Goal: Task Accomplishment & Management: Manage account settings

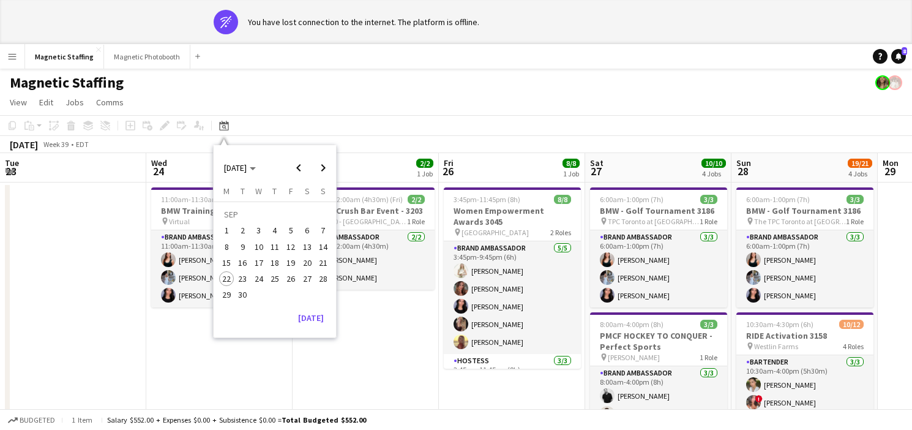
scroll to position [0, 336]
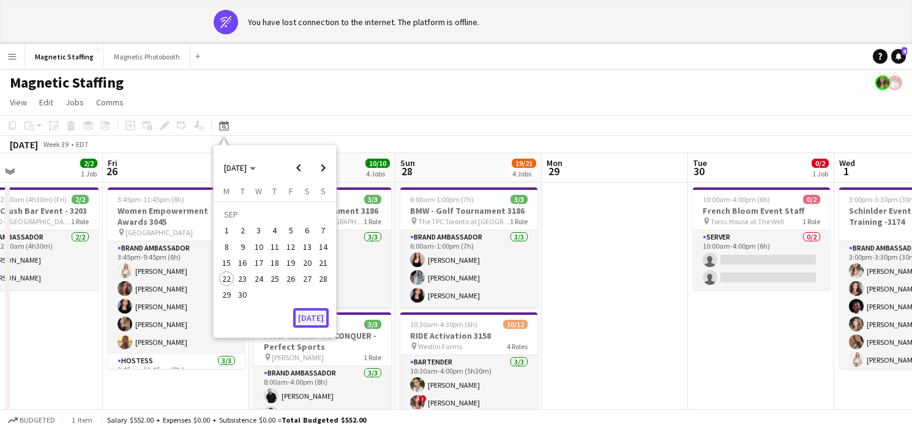
click at [317, 323] on button "[DATE]" at bounding box center [311, 318] width 36 height 20
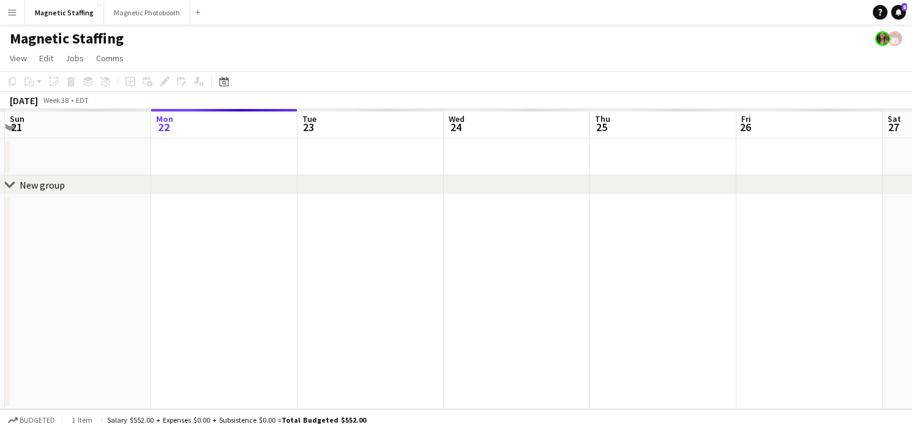
drag, startPoint x: 317, startPoint y: 323, endPoint x: 113, endPoint y: 337, distance: 205.0
click at [119, 332] on app-calendar-viewport "Wed 17 Thu 18 Fri 19 Sat 20 Sun 21 Mon 22 Tue 23 Wed 24 Thu 25 Fri 26 Sat 27 Su…" at bounding box center [456, 259] width 912 height 300
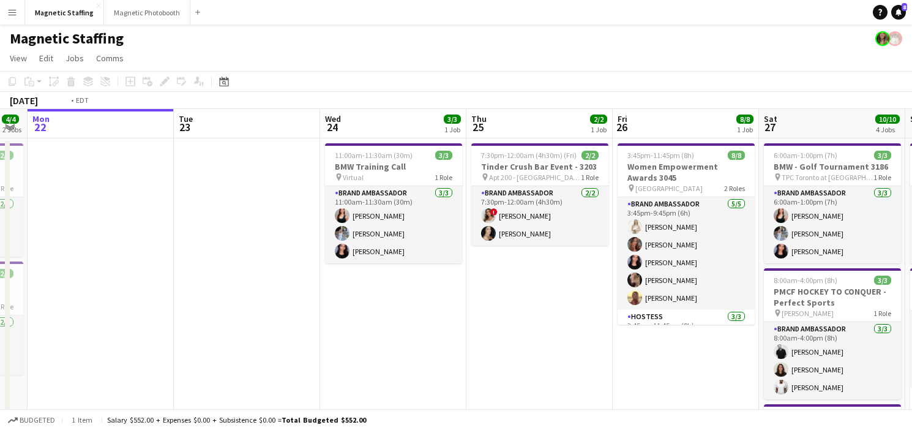
drag, startPoint x: 295, startPoint y: 323, endPoint x: 158, endPoint y: 338, distance: 137.3
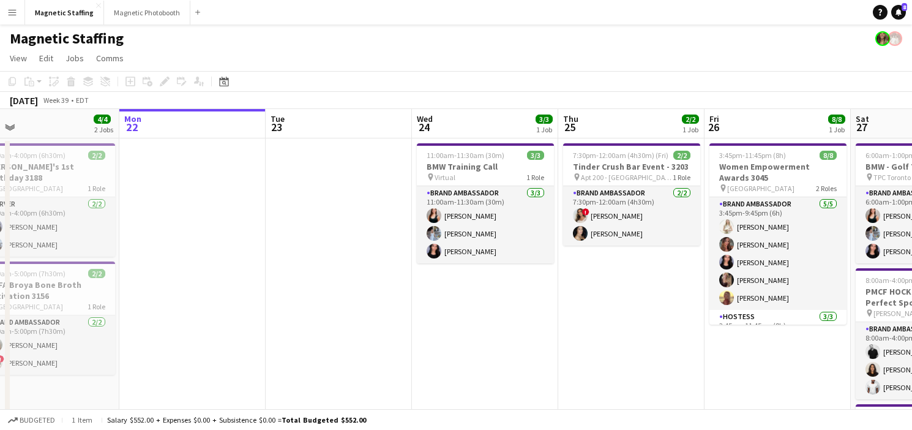
drag, startPoint x: 370, startPoint y: 307, endPoint x: 170, endPoint y: 307, distance: 200.2
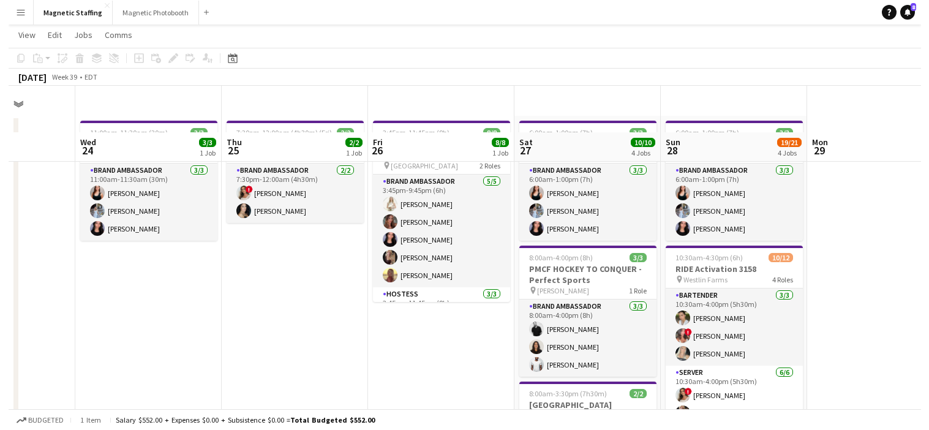
scroll to position [0, 0]
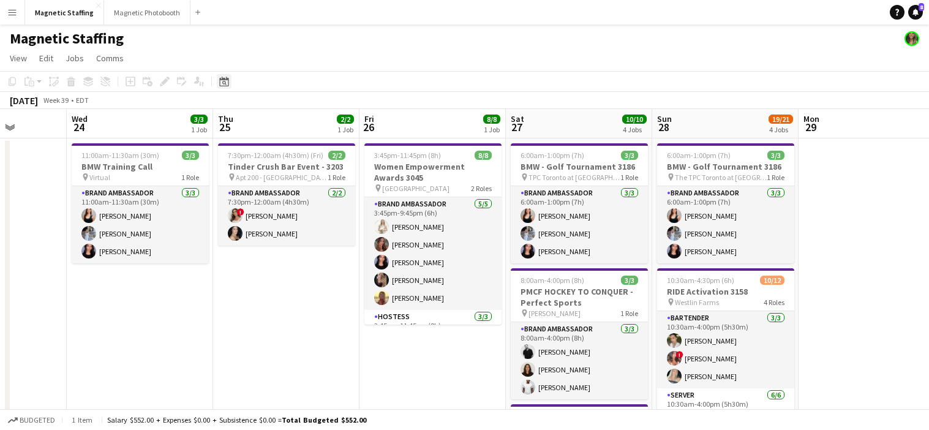
click at [218, 80] on div "Date picker" at bounding box center [224, 81] width 15 height 15
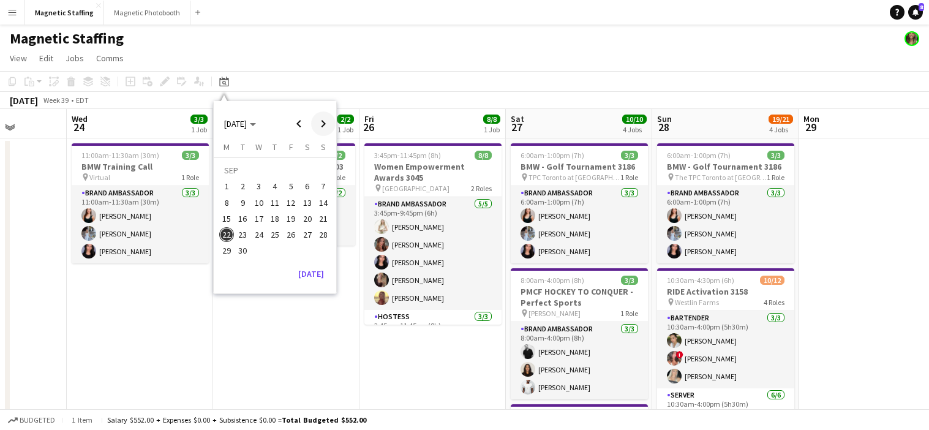
click at [320, 122] on span "Next month" at bounding box center [323, 123] width 24 height 24
click at [237, 201] on span "7" at bounding box center [243, 202] width 15 height 15
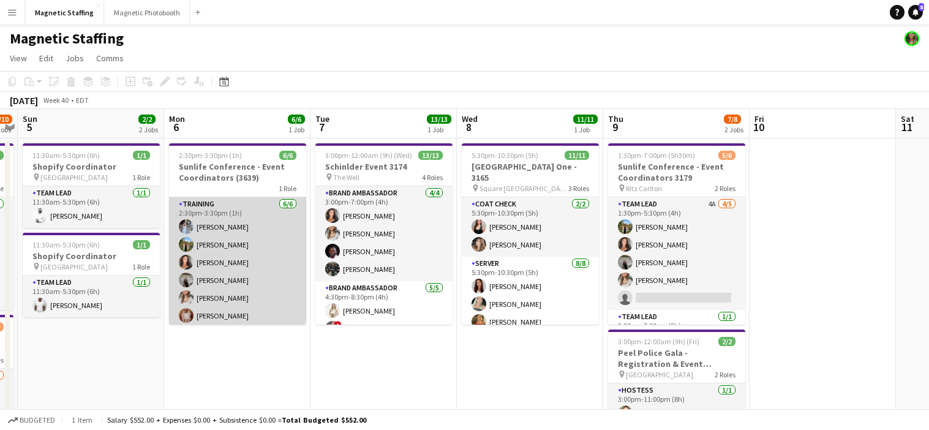
scroll to position [3, 0]
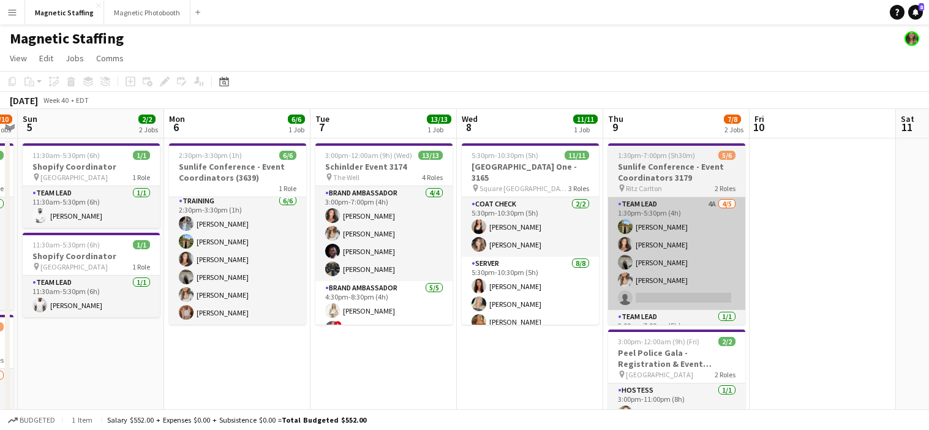
click at [634, 261] on app-card-role "Team Lead 4A [DATE] 1:30pm-5:30pm (4h) [PERSON_NAME] [PERSON_NAME] [PERSON_NAME…" at bounding box center [676, 253] width 137 height 113
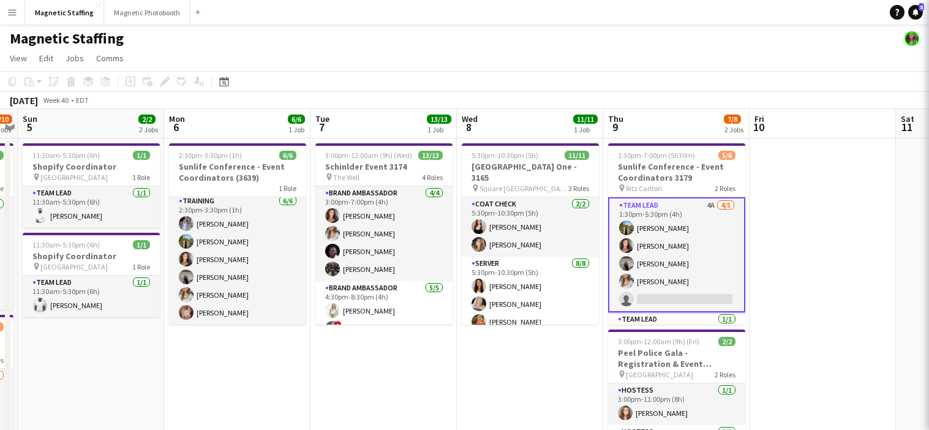
scroll to position [0, 420]
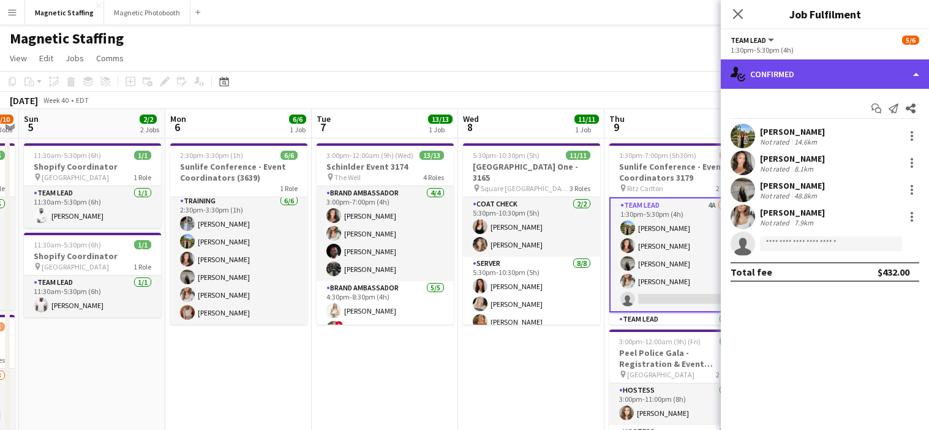
click at [767, 77] on div "single-neutral-actions-check-2 Confirmed" at bounding box center [825, 73] width 208 height 29
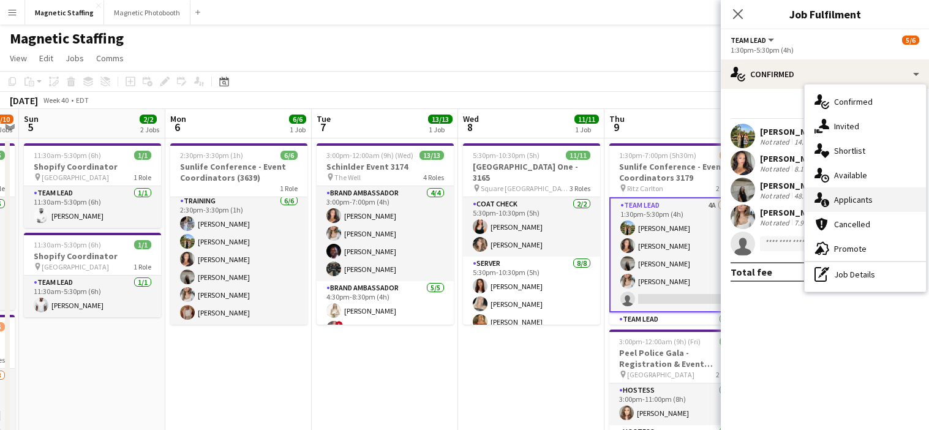
click at [827, 190] on div "single-neutral-actions-information Applicants" at bounding box center [865, 199] width 121 height 24
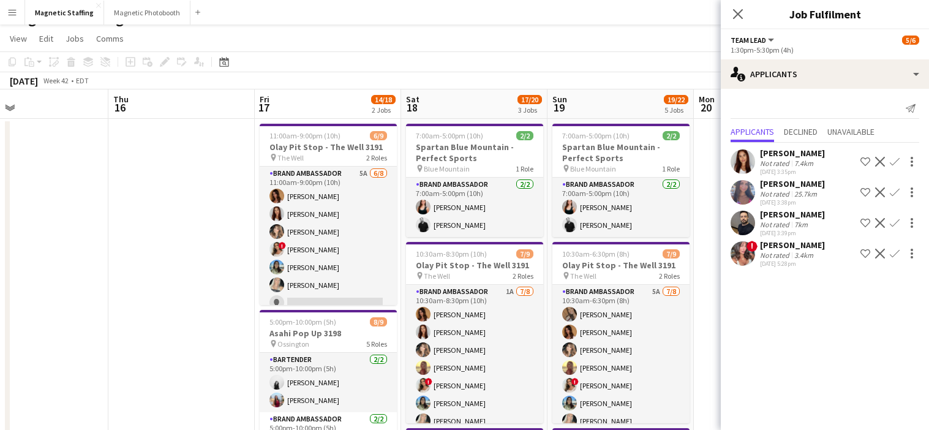
scroll to position [0, 490]
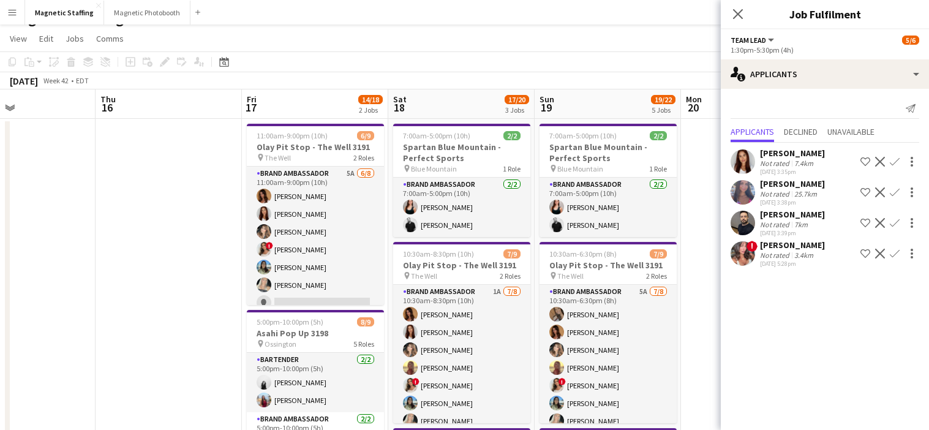
click at [277, 271] on app-card-role "Brand Ambassador 5A [DATE] 11:00am-9:00pm (10h) [PERSON_NAME] [PERSON_NAME] [PE…" at bounding box center [315, 250] width 137 height 166
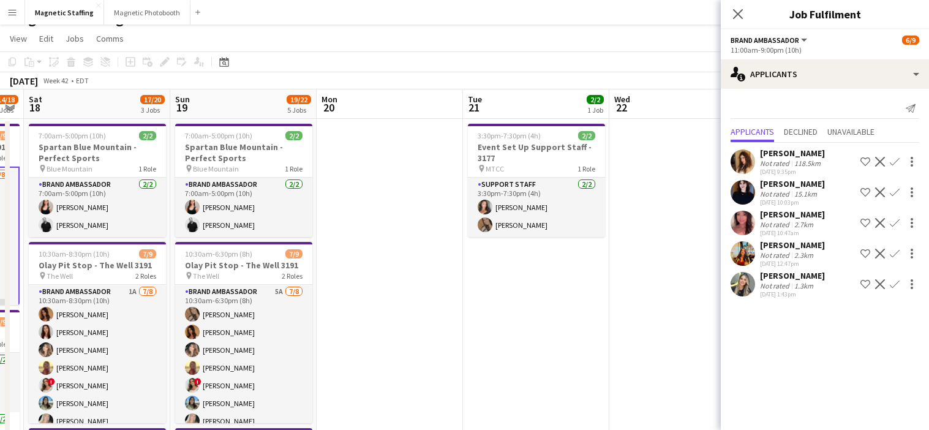
scroll to position [0, 388]
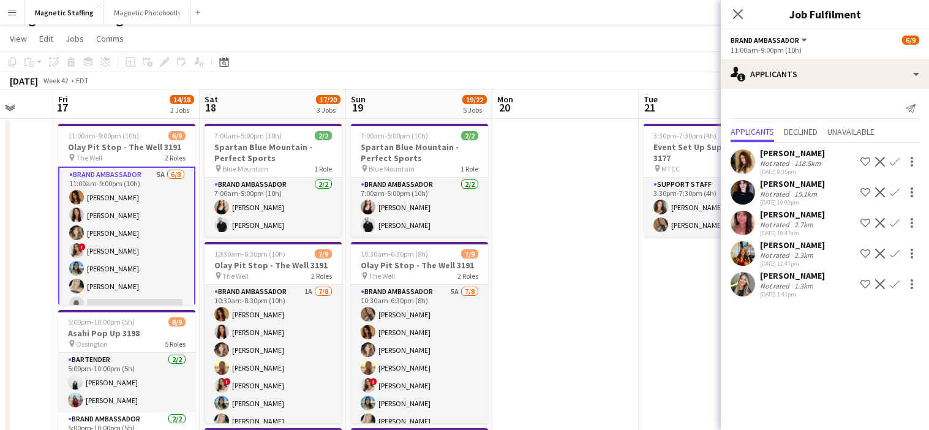
drag, startPoint x: 470, startPoint y: 247, endPoint x: 284, endPoint y: 261, distance: 186.0
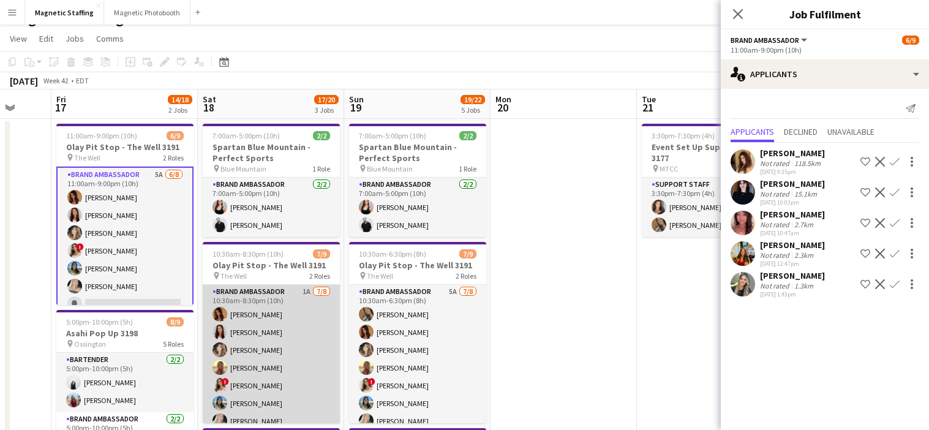
click at [275, 372] on app-card-role "Brand Ambassador 1A [DATE] 10:30am-8:30pm (10h) [PERSON_NAME] [PERSON_NAME] [PE…" at bounding box center [271, 368] width 137 height 166
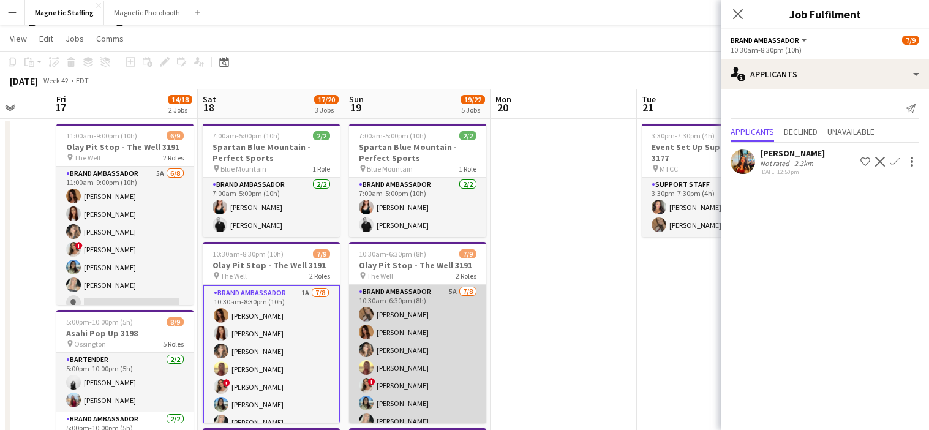
click at [377, 391] on app-card-role "Brand Ambassador 5A [DATE] 10:30am-6:30pm (8h) [PERSON_NAME] [PERSON_NAME] [PER…" at bounding box center [417, 368] width 137 height 166
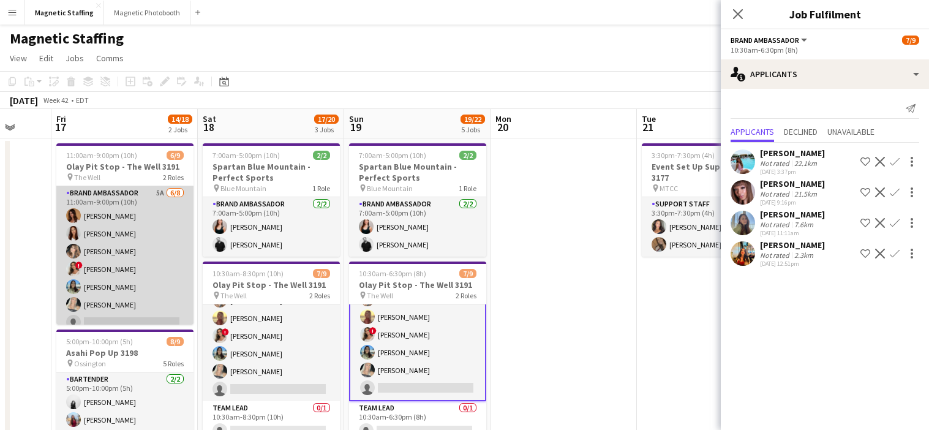
click at [128, 313] on app-card-role "Brand Ambassador 5A [DATE] 11:00am-9:00pm (10h) [PERSON_NAME] [PERSON_NAME] [PE…" at bounding box center [124, 269] width 137 height 166
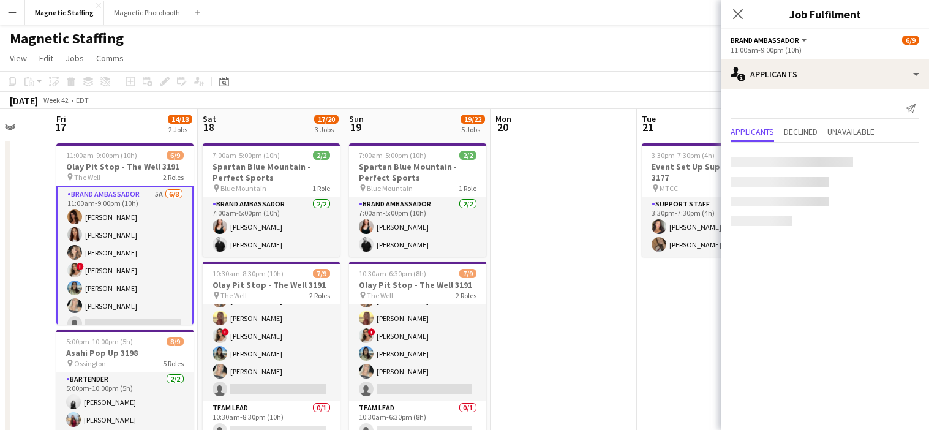
scroll to position [69, 0]
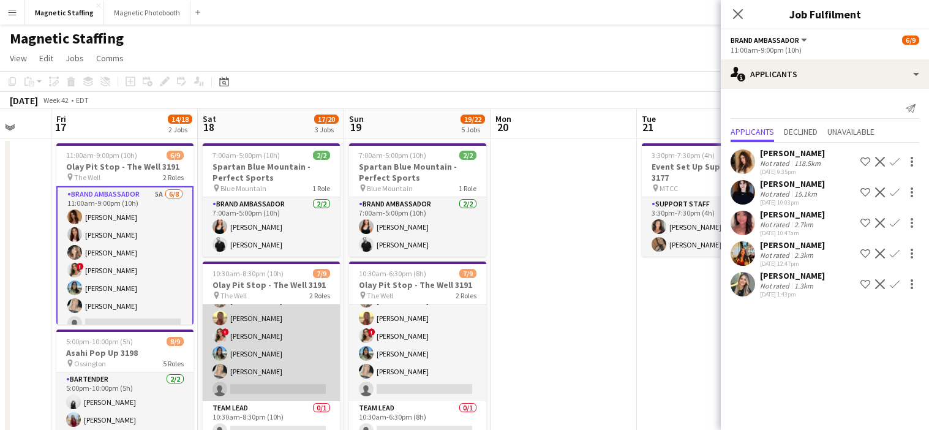
click at [293, 364] on app-card-role "Brand Ambassador 1A [DATE] 10:30am-8:30pm (10h) [PERSON_NAME] [PERSON_NAME] [PE…" at bounding box center [271, 318] width 137 height 166
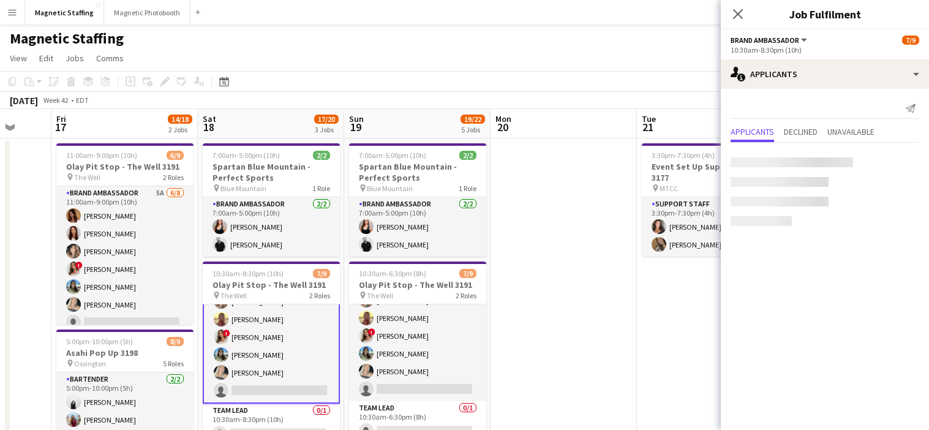
scroll to position [70, 0]
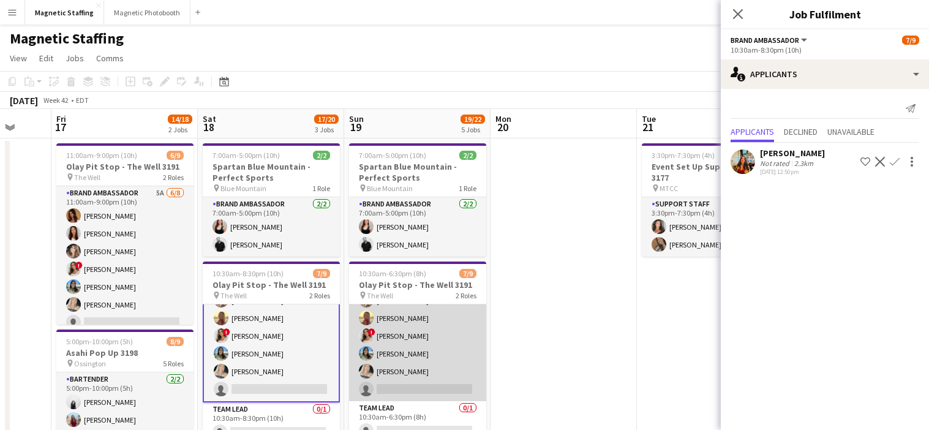
click at [398, 359] on app-card-role "Brand Ambassador 5A [DATE] 10:30am-6:30pm (8h) [PERSON_NAME] [PERSON_NAME] [PER…" at bounding box center [417, 318] width 137 height 166
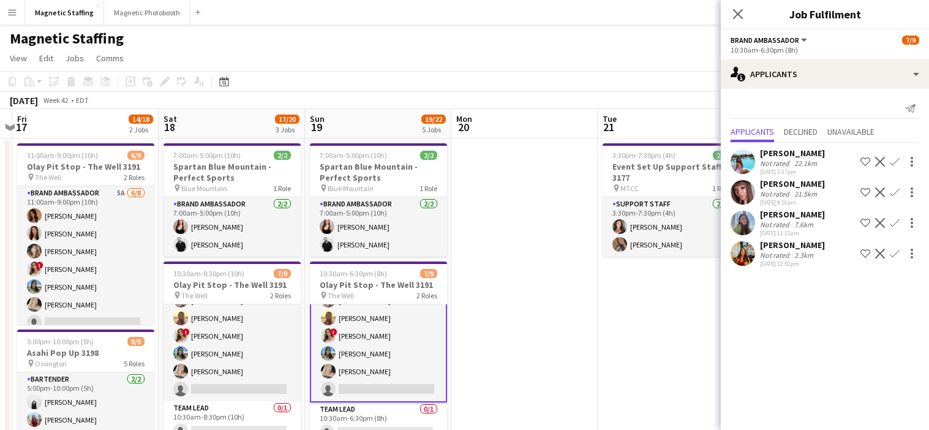
drag, startPoint x: 505, startPoint y: 274, endPoint x: 300, endPoint y: 277, distance: 204.5
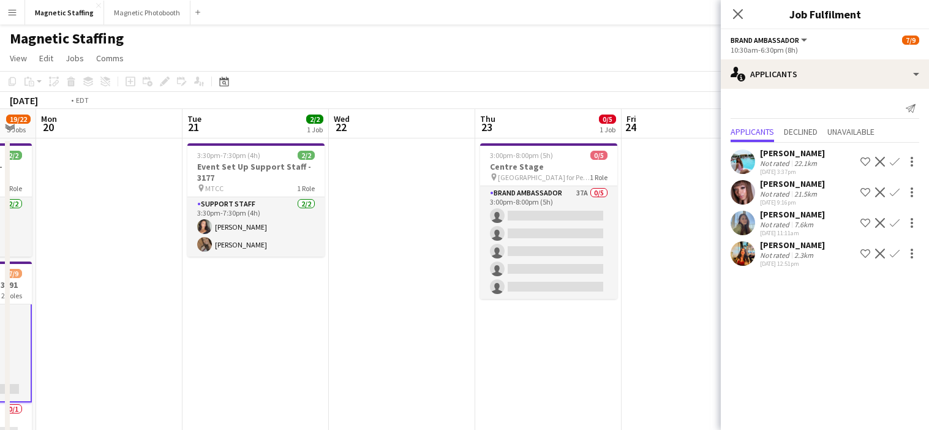
drag, startPoint x: 194, startPoint y: 278, endPoint x: 31, endPoint y: 282, distance: 163.5
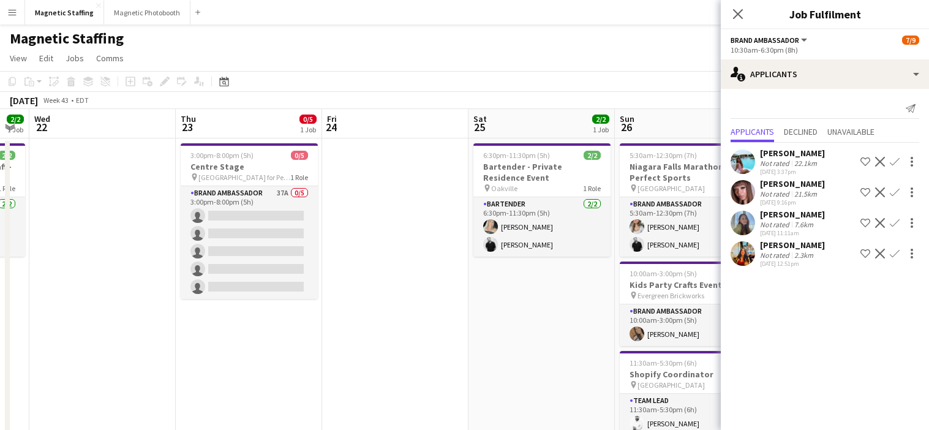
drag, startPoint x: 446, startPoint y: 287, endPoint x: 245, endPoint y: 288, distance: 200.8
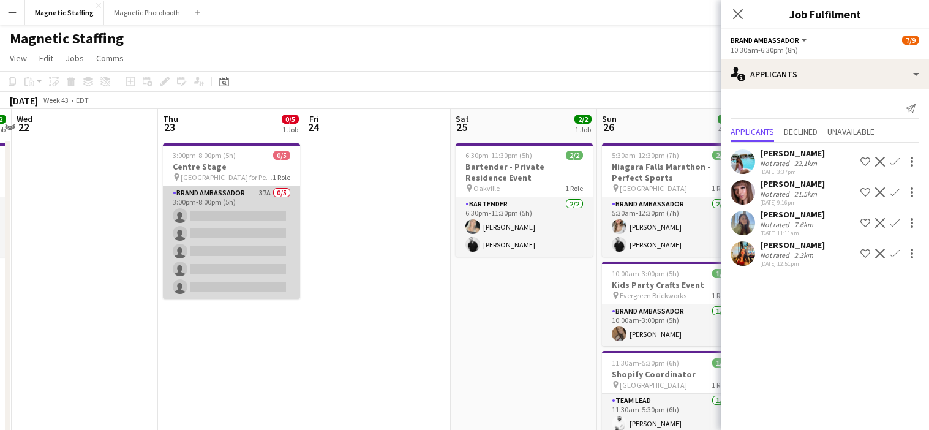
click at [238, 259] on app-card-role "Brand Ambassador 37A 0/5 3:00pm-8:00pm (5h) single-neutral-actions single-neutr…" at bounding box center [231, 242] width 137 height 113
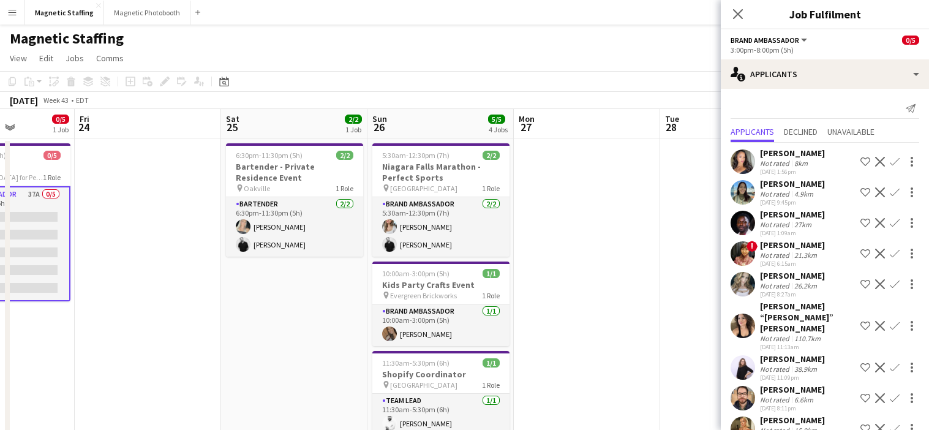
drag, startPoint x: 228, startPoint y: 234, endPoint x: 121, endPoint y: 234, distance: 107.1
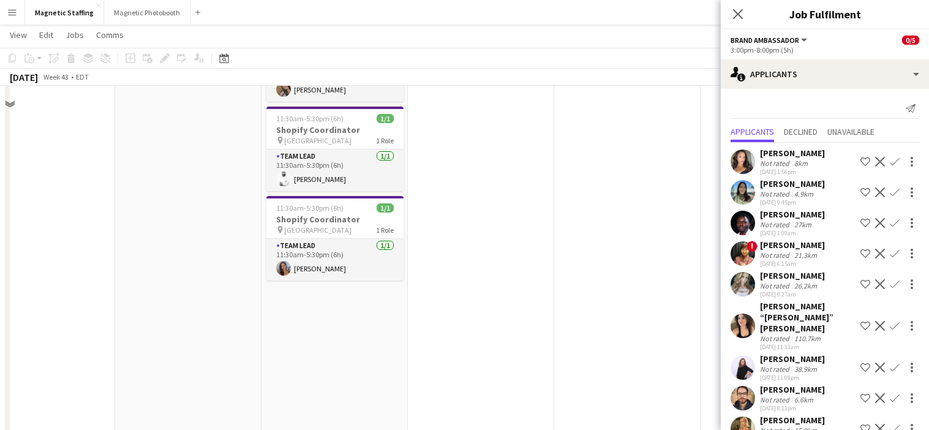
scroll to position [0, 0]
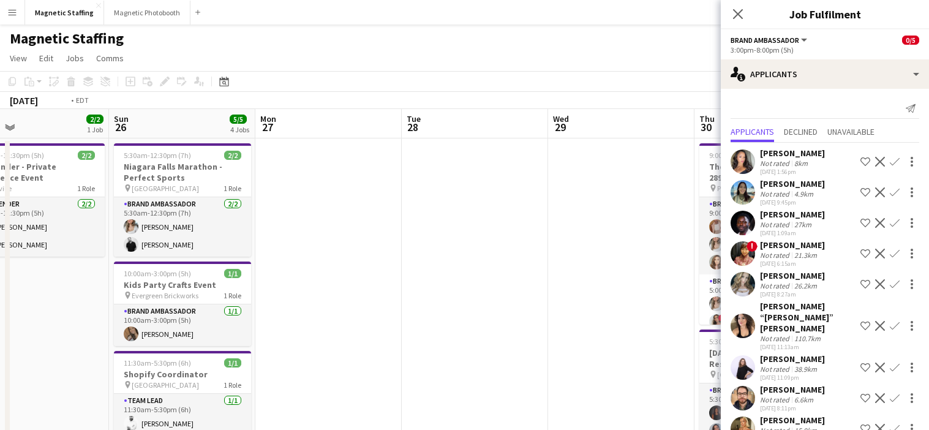
drag, startPoint x: 530, startPoint y: 307, endPoint x: 69, endPoint y: 313, distance: 461.1
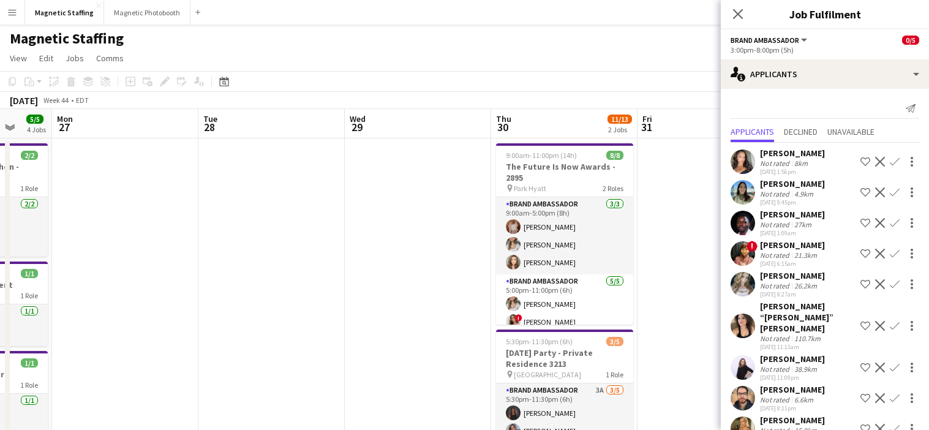
drag, startPoint x: 279, startPoint y: 277, endPoint x: 29, endPoint y: 277, distance: 249.8
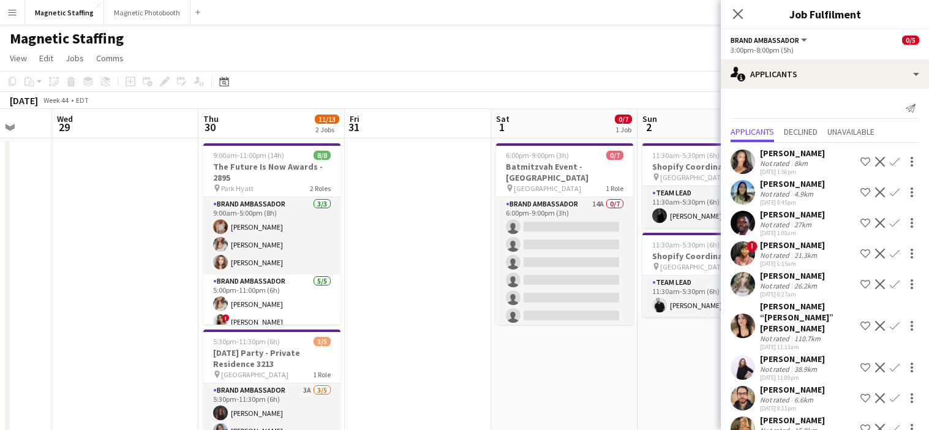
scroll to position [0, 527]
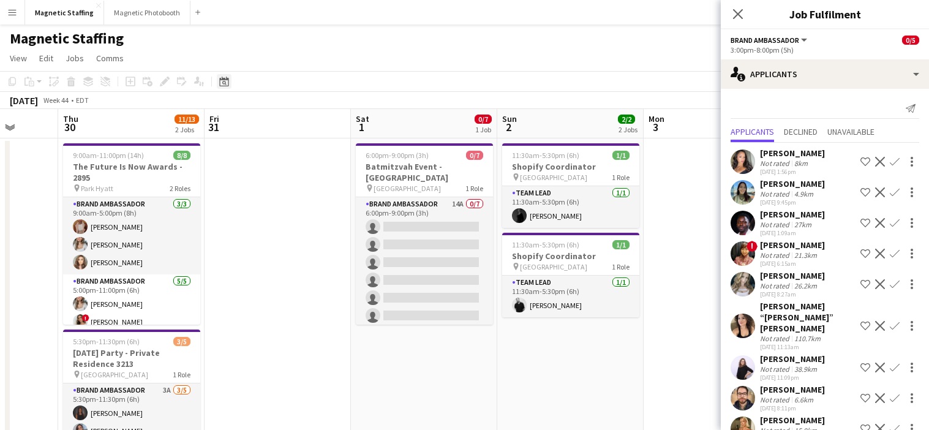
click at [221, 81] on icon "Date picker" at bounding box center [224, 82] width 10 height 10
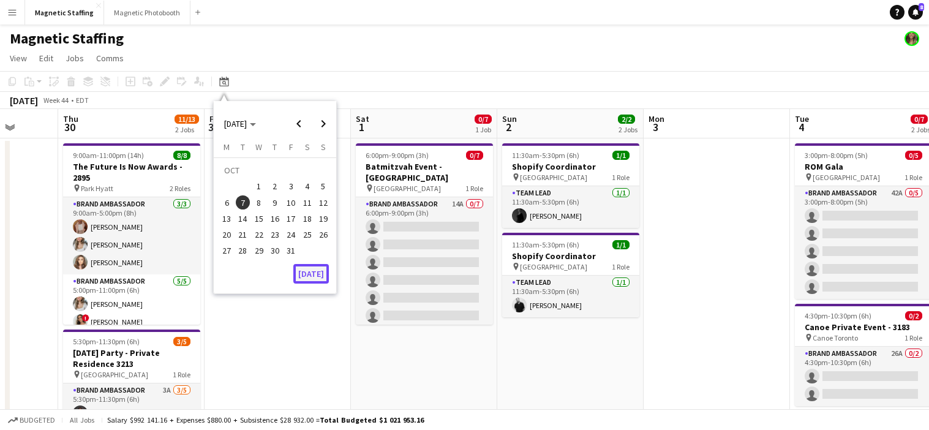
click at [310, 274] on button "[DATE]" at bounding box center [311, 274] width 36 height 20
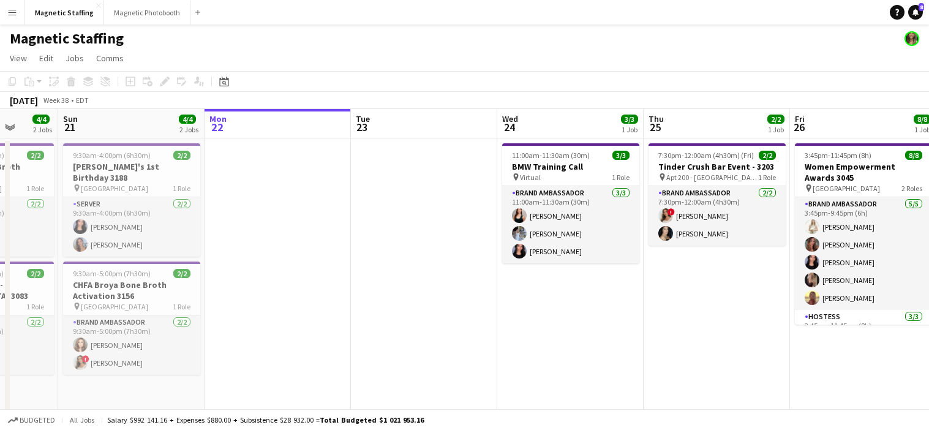
scroll to position [0, 421]
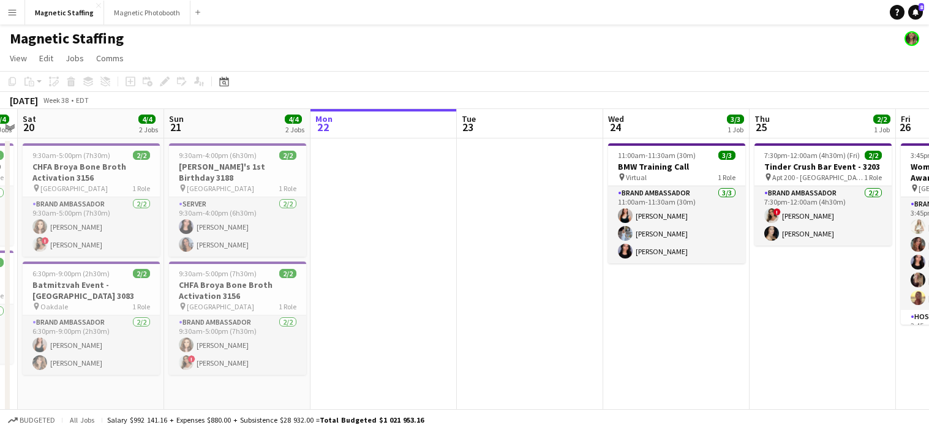
click at [16, 12] on app-icon "Menu" at bounding box center [12, 12] width 10 height 10
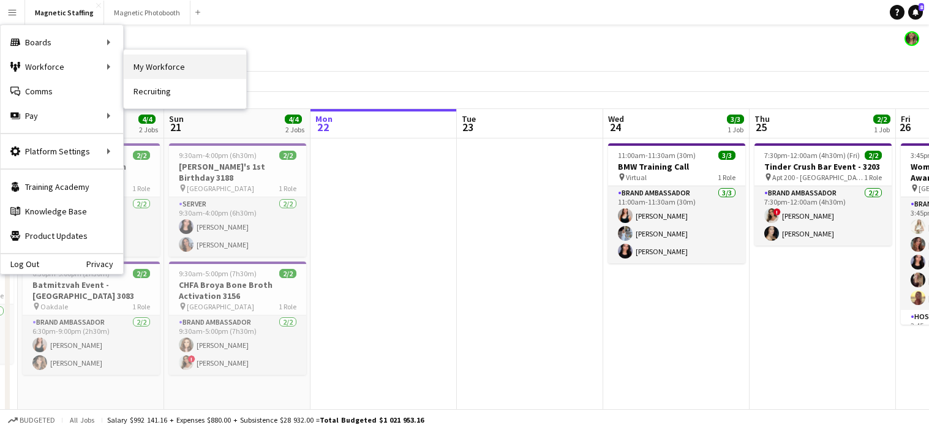
click at [161, 65] on link "My Workforce" at bounding box center [185, 66] width 122 height 24
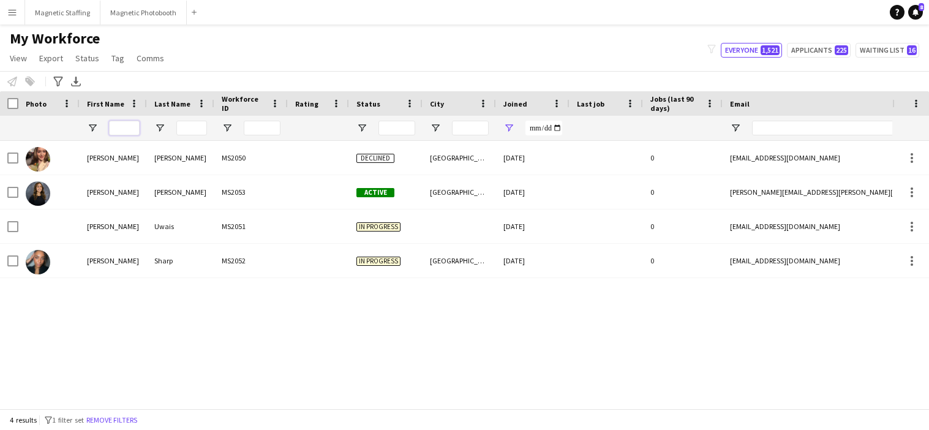
click at [127, 129] on input "First Name Filter Input" at bounding box center [124, 128] width 31 height 15
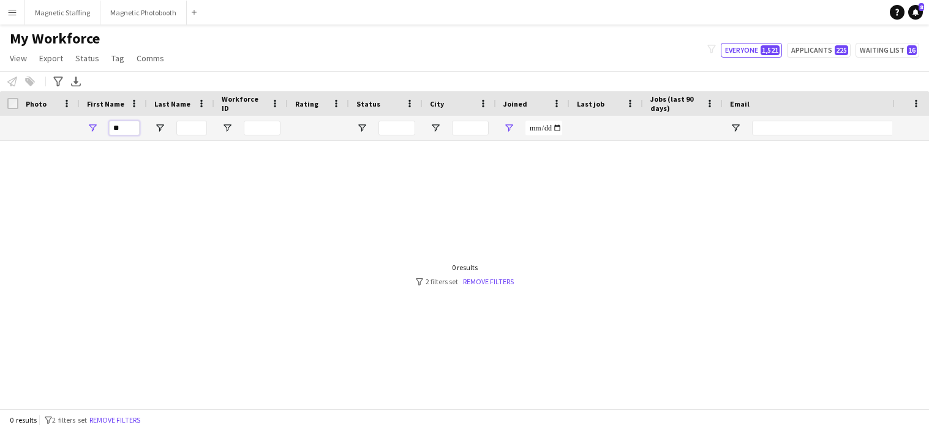
type input "*"
type input "****"
click at [66, 12] on button "Magnetic Staffing Close" at bounding box center [62, 13] width 75 height 24
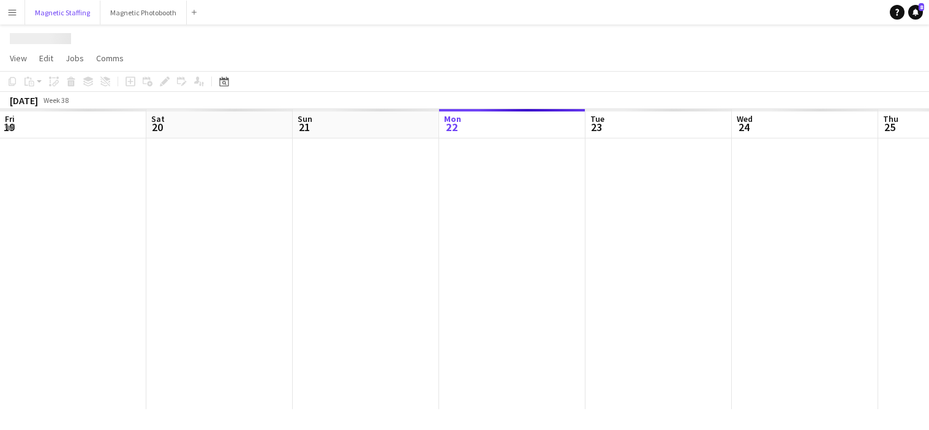
scroll to position [0, 293]
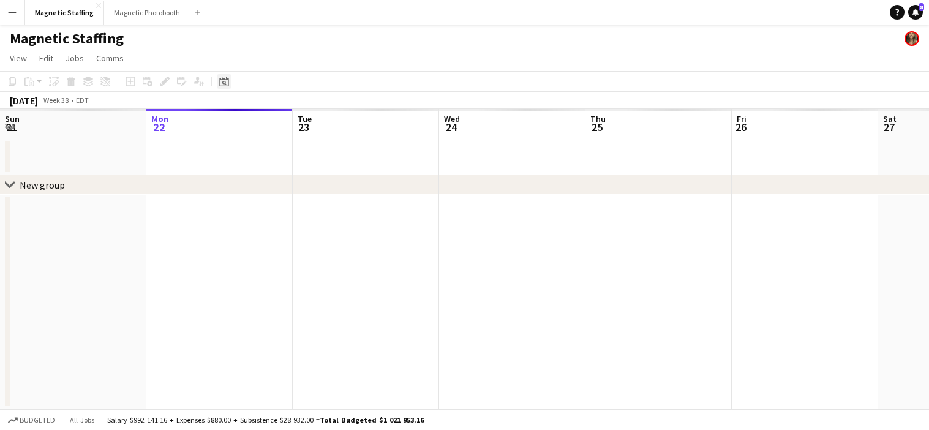
click at [223, 84] on icon at bounding box center [224, 83] width 4 height 4
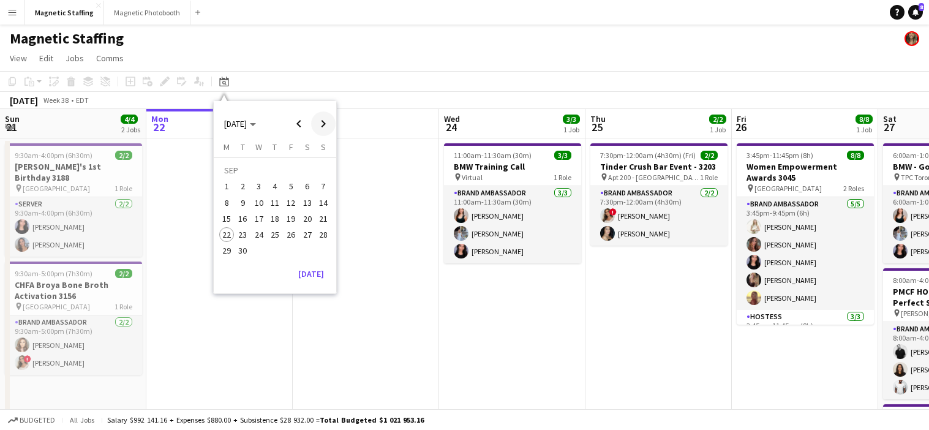
click at [317, 125] on span "Next month" at bounding box center [323, 123] width 24 height 24
click at [306, 233] on span "25" at bounding box center [307, 234] width 15 height 15
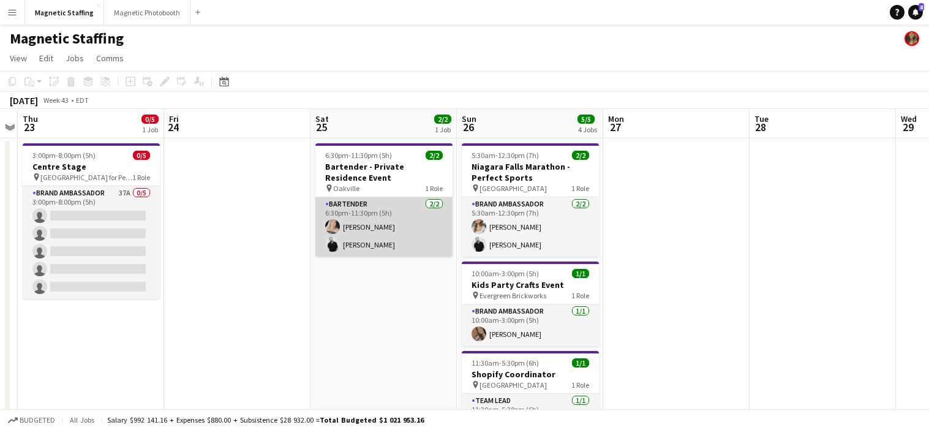
click at [366, 220] on app-card-role "Bartender [DATE] 6:30pm-11:30pm (5h) [PERSON_NAME] [PERSON_NAME]" at bounding box center [383, 226] width 137 height 59
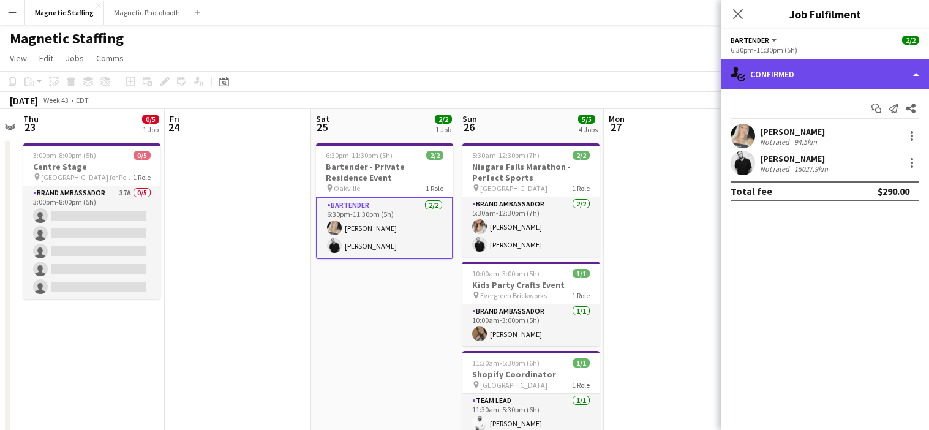
click at [813, 67] on div "single-neutral-actions-check-2 Confirmed" at bounding box center [825, 73] width 208 height 29
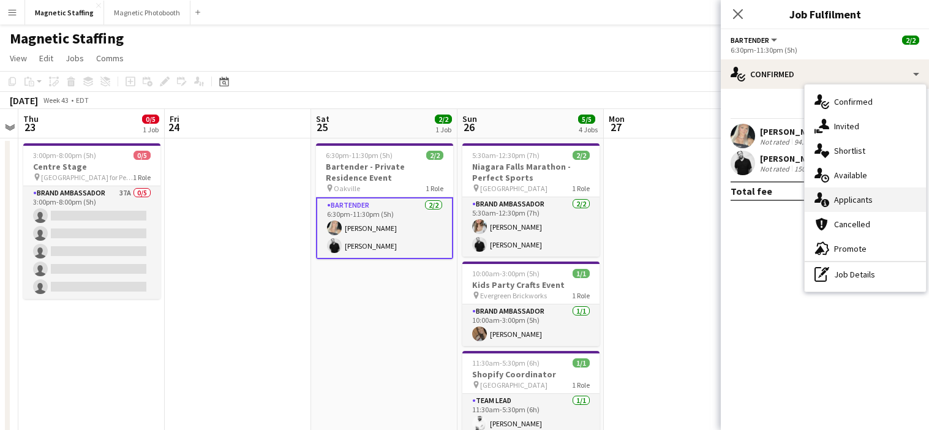
click at [822, 194] on icon "single-neutral-actions-information" at bounding box center [821, 199] width 15 height 15
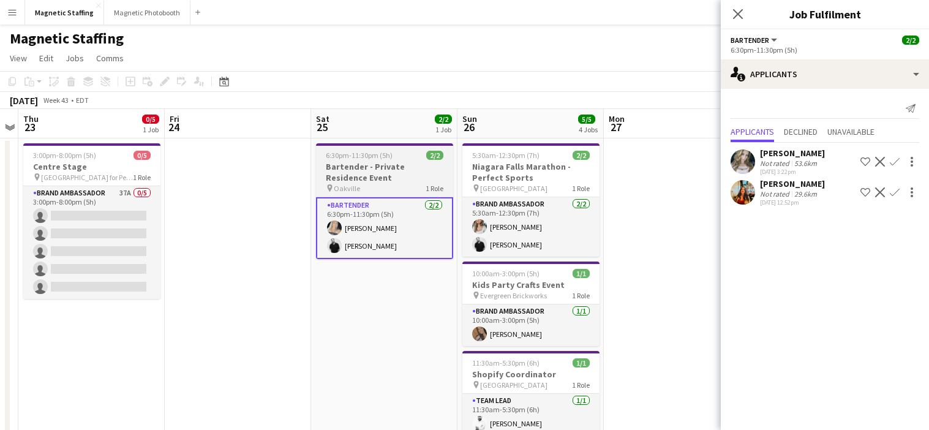
click at [340, 173] on h3 "Bartender - Private Residence Event" at bounding box center [384, 172] width 137 height 22
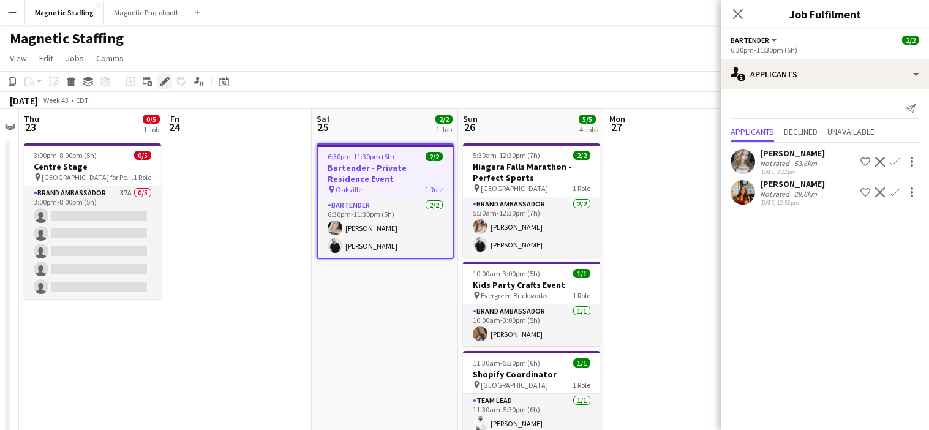
click at [158, 77] on div "Edit" at bounding box center [164, 81] width 15 height 15
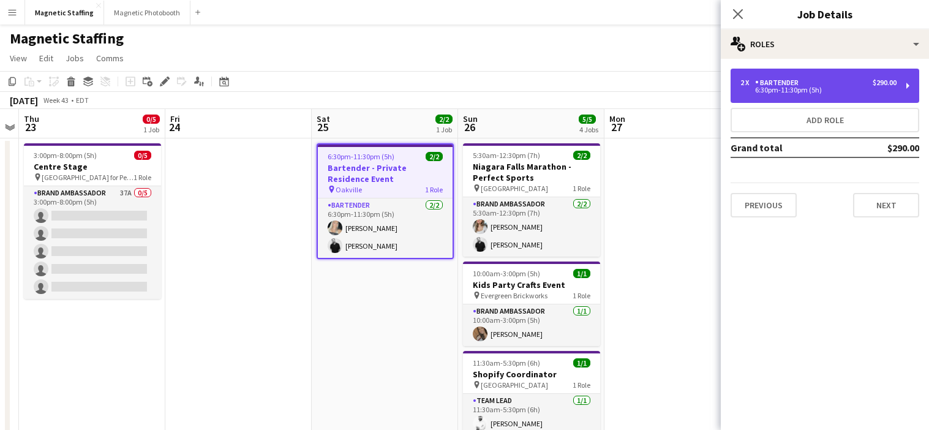
click at [797, 75] on div "2 x Bartender $290.00 6:30pm-11:30pm (5h)" at bounding box center [824, 86] width 189 height 34
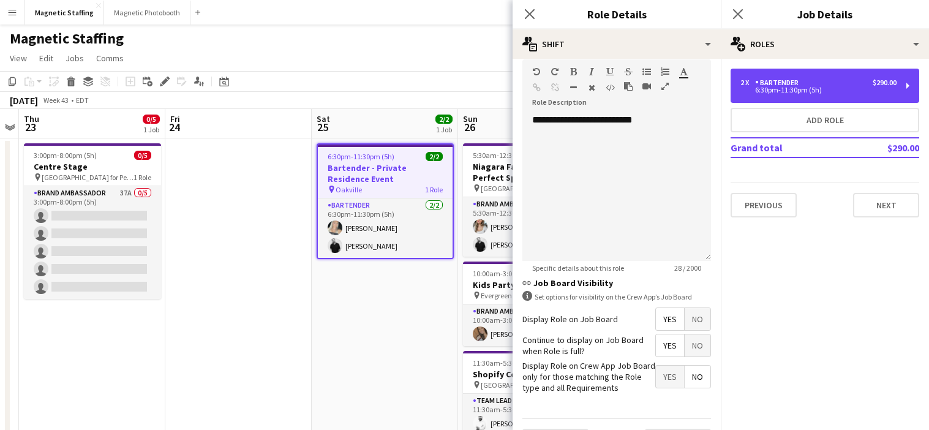
scroll to position [368, 0]
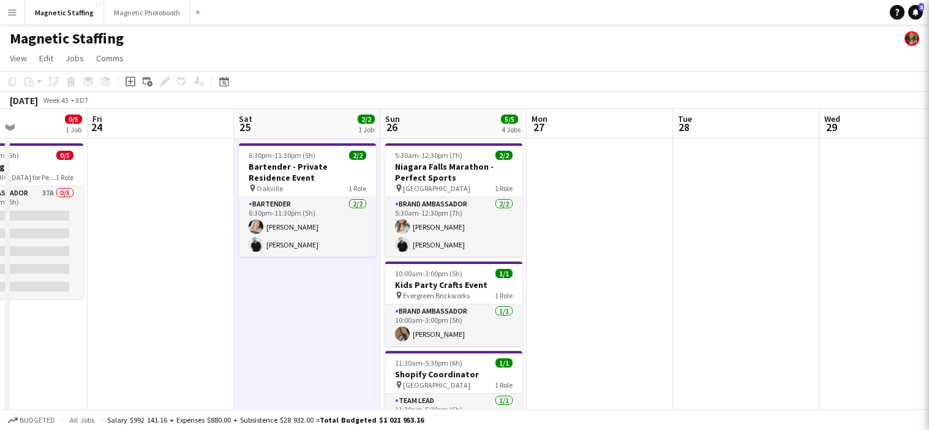
drag, startPoint x: 362, startPoint y: 312, endPoint x: 242, endPoint y: 312, distance: 120.6
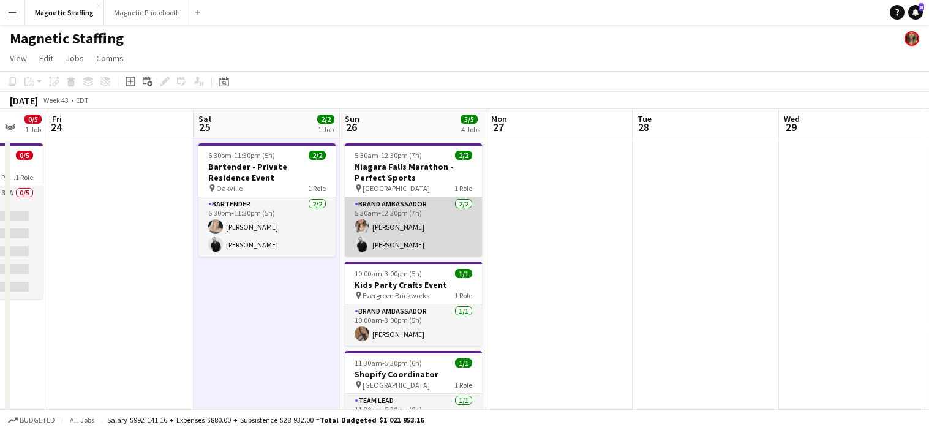
click at [414, 241] on app-card-role "Brand Ambassador [DATE] 5:30am-12:30pm (7h) [PERSON_NAME] [PERSON_NAME]" at bounding box center [413, 226] width 137 height 59
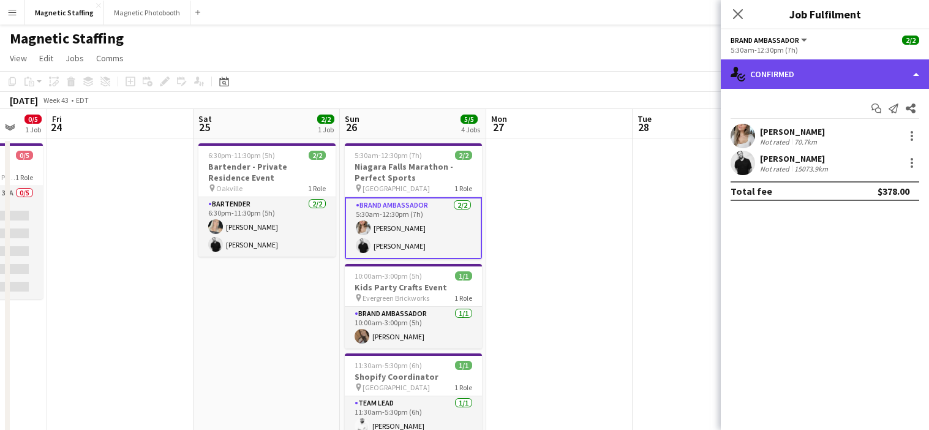
click at [762, 81] on div "single-neutral-actions-check-2 Confirmed" at bounding box center [825, 73] width 208 height 29
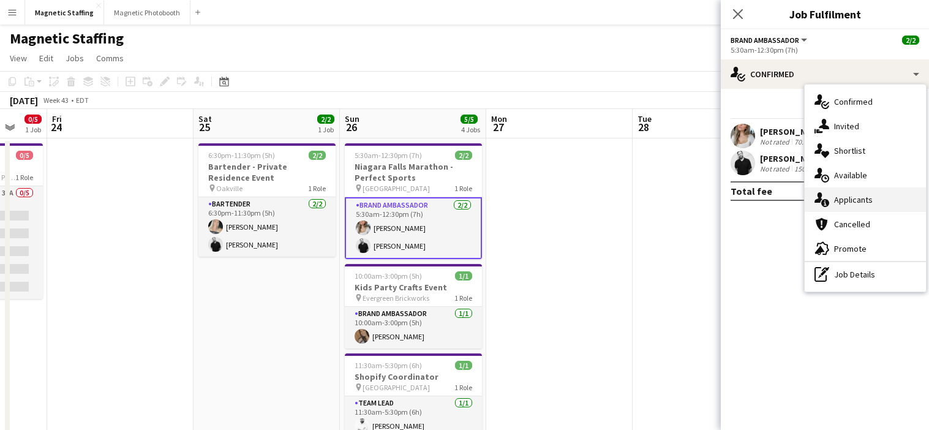
click at [823, 204] on icon at bounding box center [825, 203] width 8 height 8
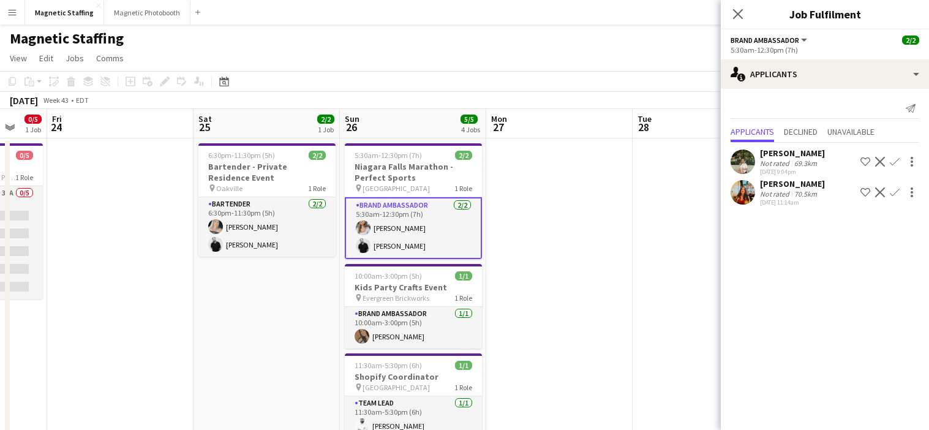
scroll to position [66, 0]
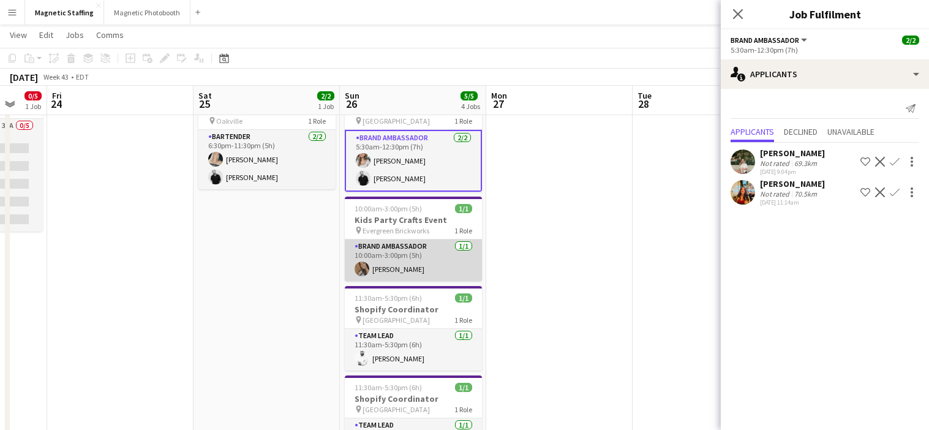
click at [441, 274] on app-card-role "Brand Ambassador [DATE] 10:00am-3:00pm (5h) [PERSON_NAME]" at bounding box center [413, 260] width 137 height 42
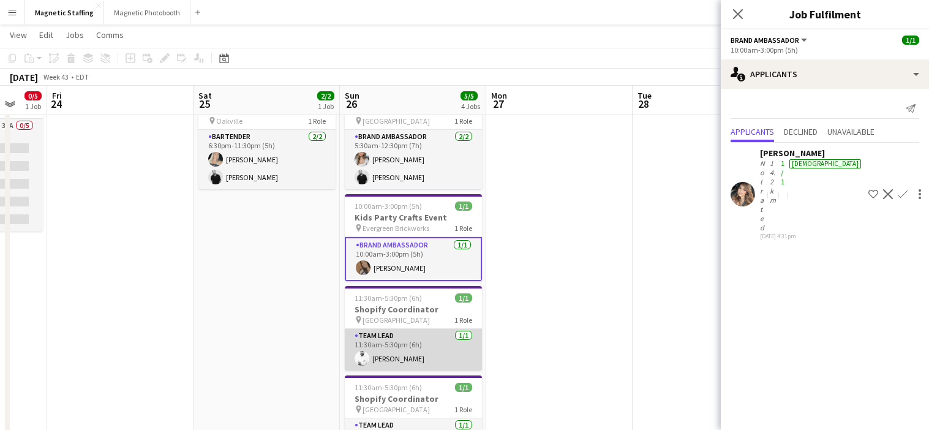
click at [402, 349] on app-card-role "Team Lead [DATE] 11:30am-5:30pm (6h) [PERSON_NAME]" at bounding box center [413, 350] width 137 height 42
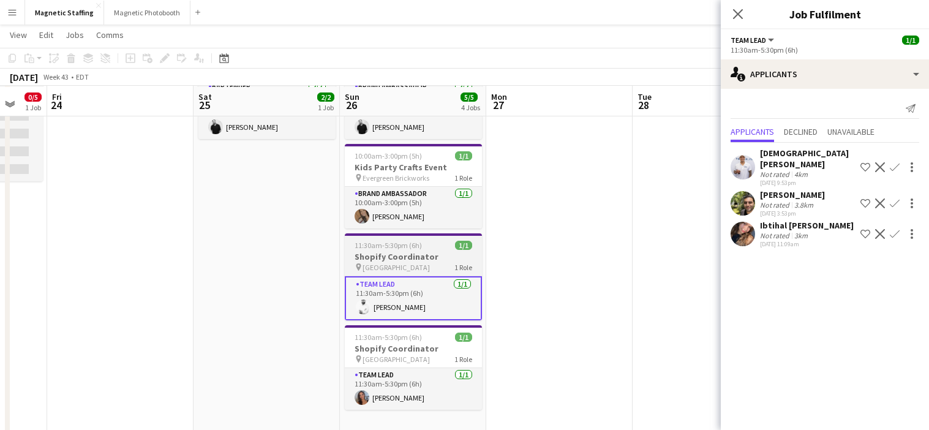
scroll to position [118, 0]
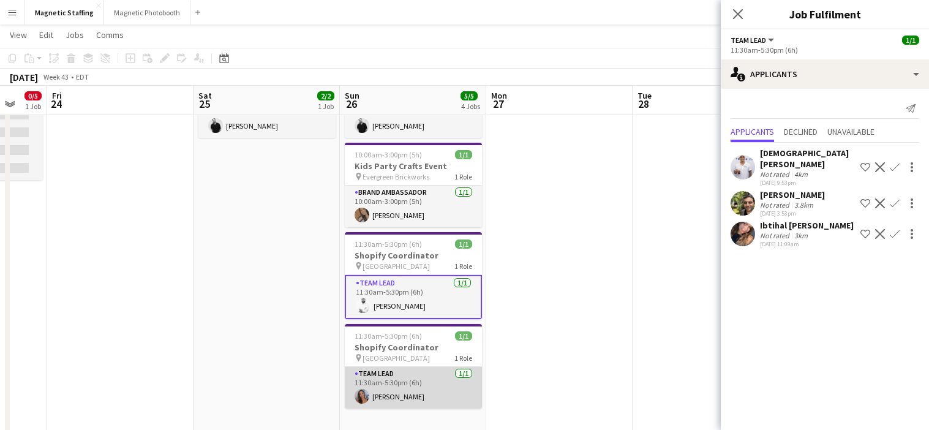
click at [388, 381] on app-card-role "Team Lead [DATE] 11:30am-5:30pm (6h) [PERSON_NAME]" at bounding box center [413, 388] width 137 height 42
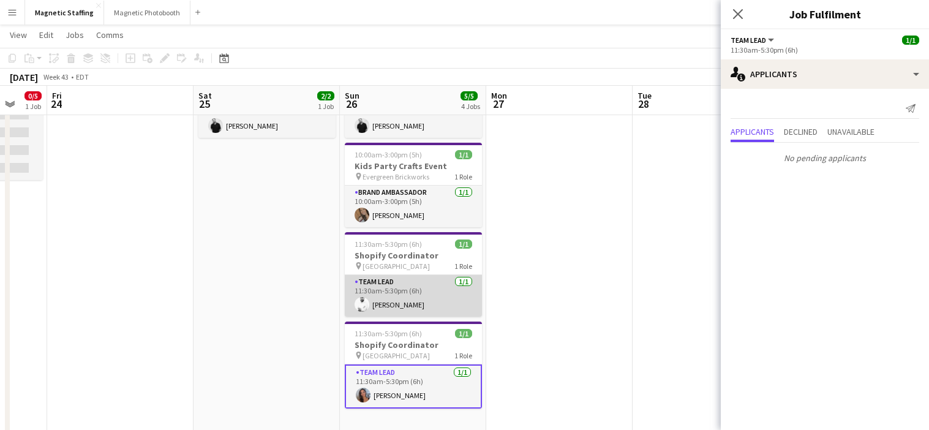
click at [394, 305] on app-card-role "Team Lead [DATE] 11:30am-5:30pm (6h) [PERSON_NAME]" at bounding box center [413, 296] width 137 height 42
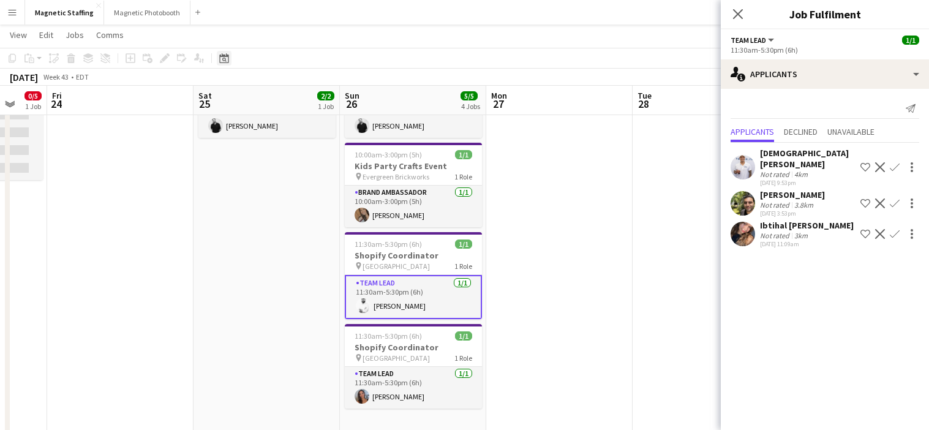
click at [228, 62] on div "Date picker" at bounding box center [224, 58] width 15 height 15
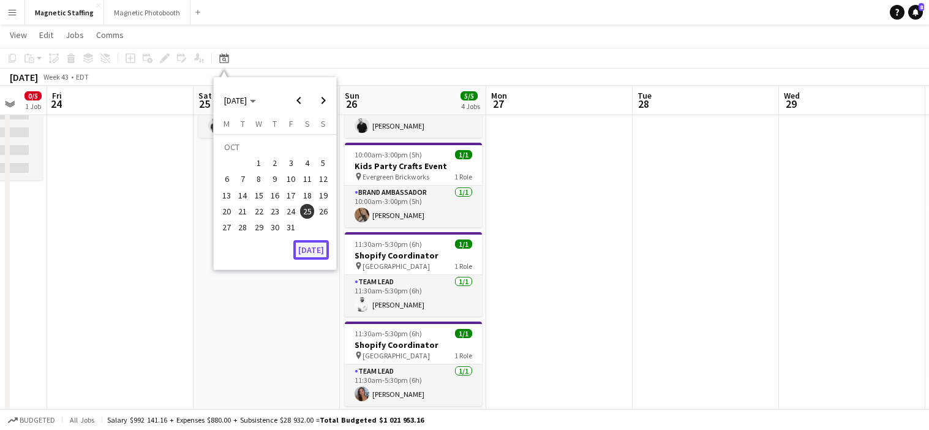
click at [314, 247] on button "[DATE]" at bounding box center [311, 250] width 36 height 20
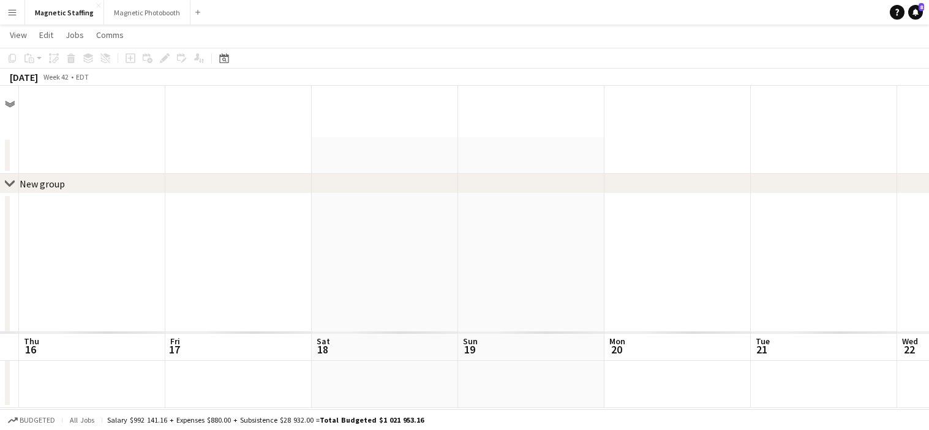
scroll to position [0, 0]
